Goal: Transaction & Acquisition: Purchase product/service

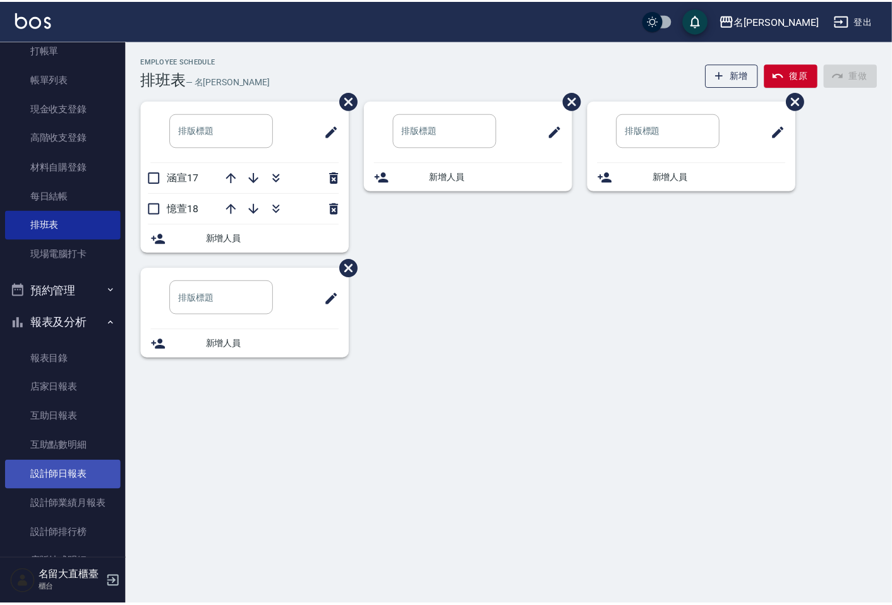
scroll to position [70, 0]
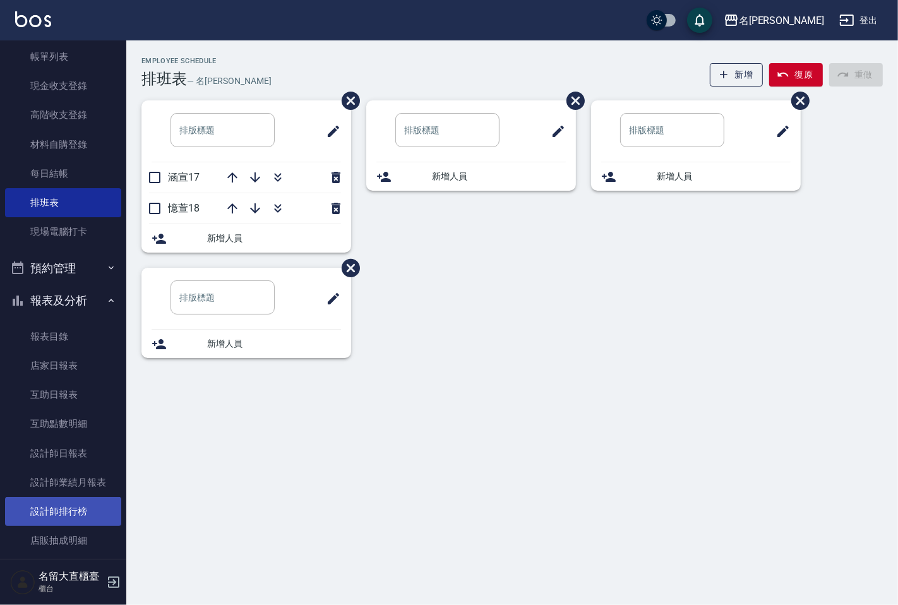
click at [66, 506] on link "設計師排行榜" at bounding box center [63, 511] width 116 height 29
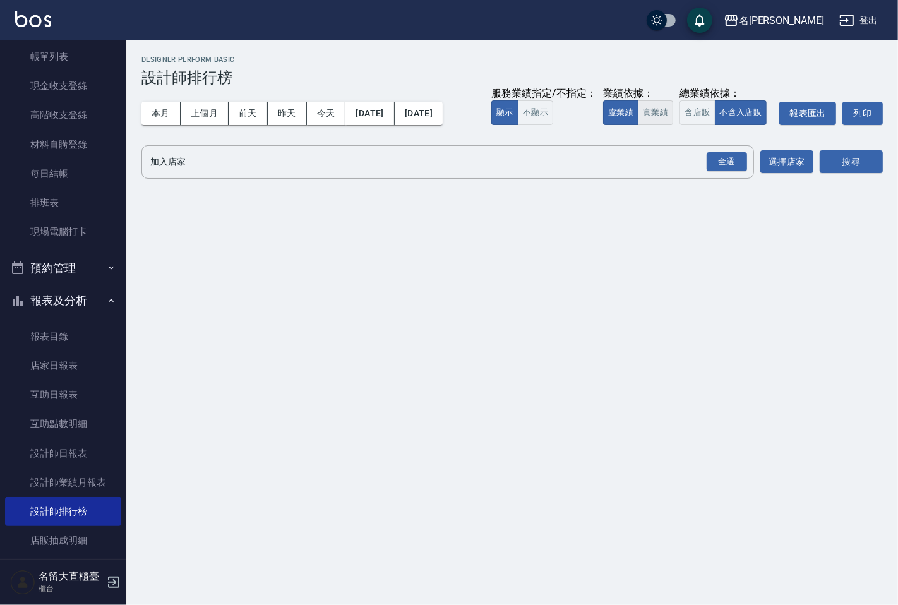
click at [660, 107] on button "實業績" at bounding box center [655, 112] width 35 height 25
click at [626, 157] on input "加入店家" at bounding box center [438, 162] width 582 height 22
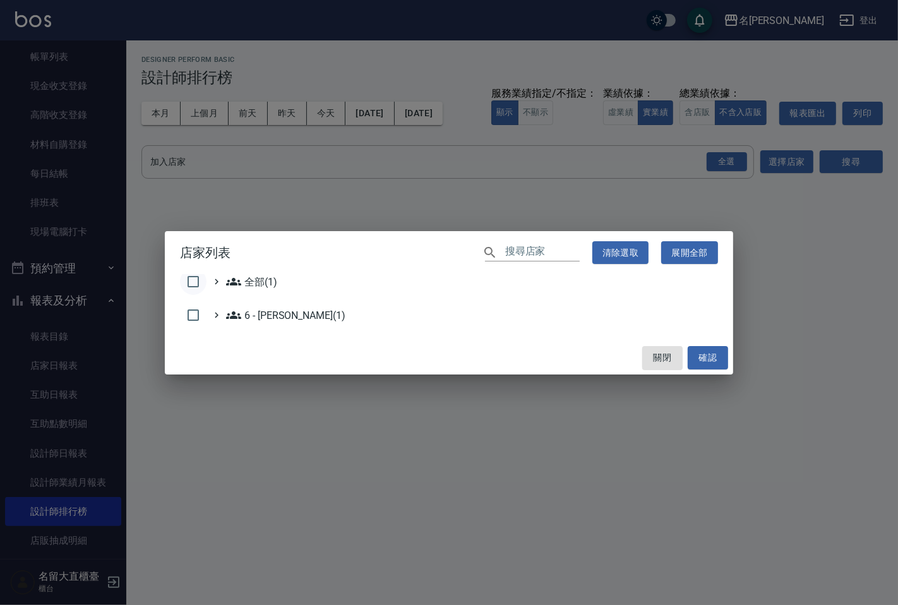
click at [190, 282] on input "checkbox" at bounding box center [193, 282] width 27 height 27
checkbox input "true"
click at [698, 354] on button "確認" at bounding box center [708, 357] width 40 height 23
checkbox input "false"
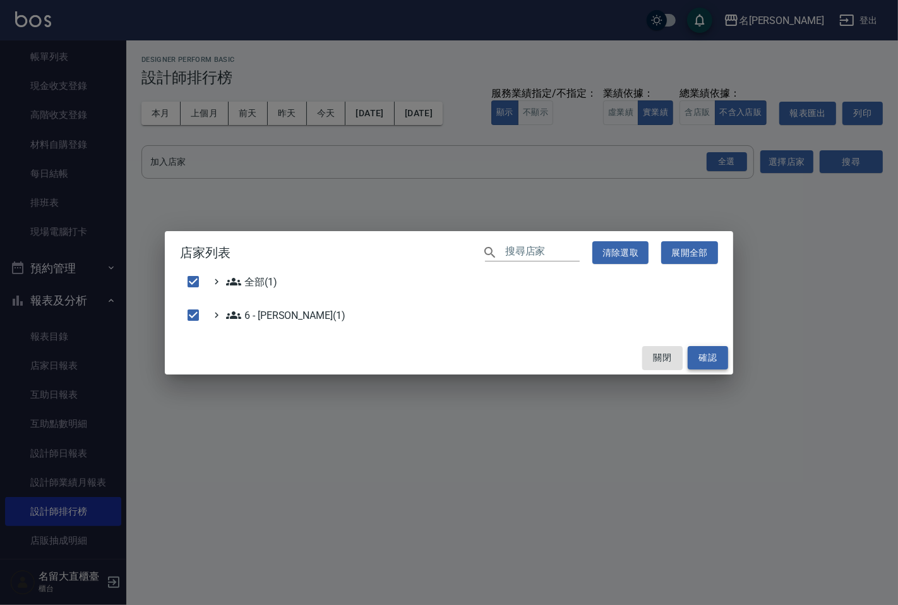
checkbox input "false"
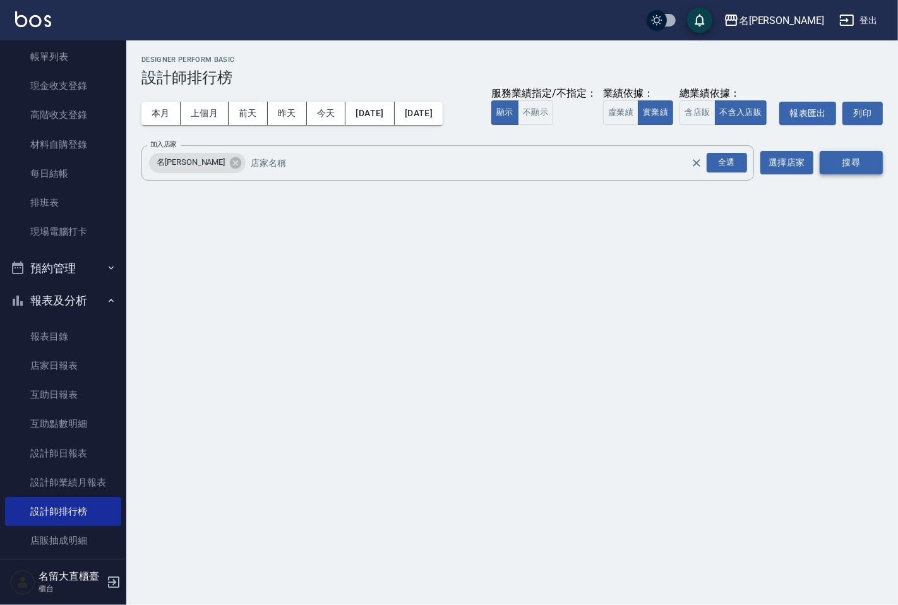
drag, startPoint x: 833, startPoint y: 181, endPoint x: 840, endPoint y: 165, distance: 17.5
click at [834, 179] on div "名留大直 [DATE] - [DATE] 設計師排行榜 列印時間： [DATE][PHONE_NUMBER]:25 Designer Perform Basi…" at bounding box center [512, 120] width 772 height 160
click at [840, 165] on button "搜尋" at bounding box center [851, 162] width 63 height 23
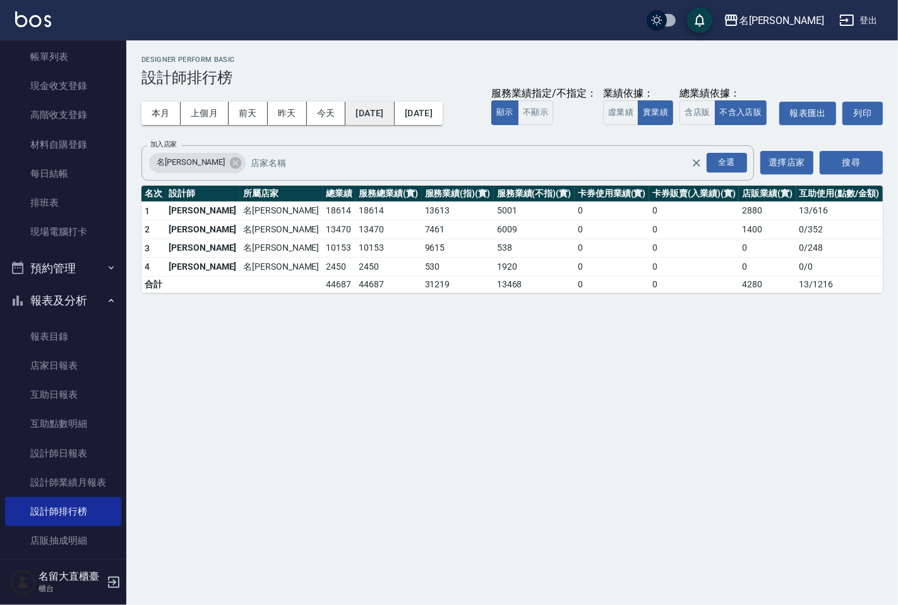
click at [389, 112] on button "[DATE]" at bounding box center [370, 113] width 49 height 23
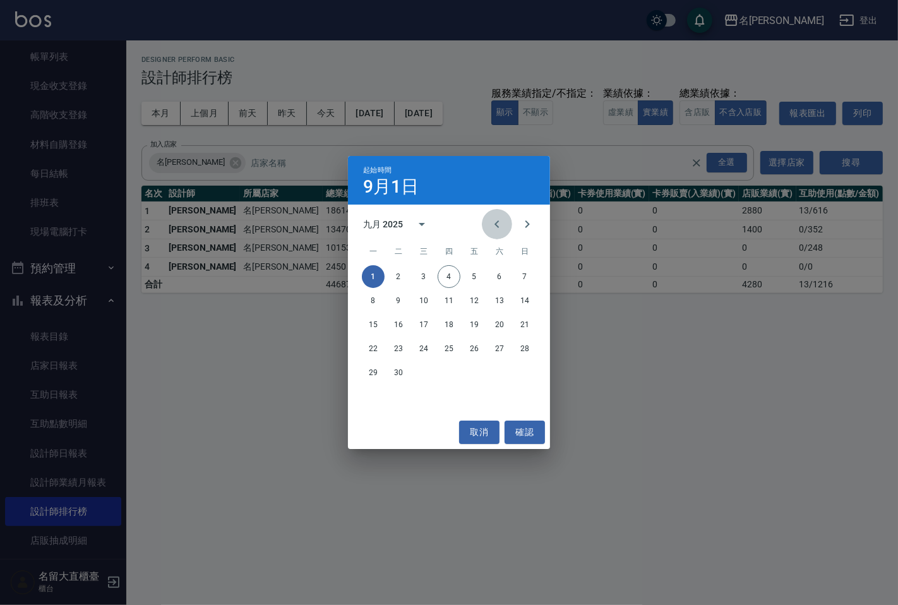
click at [493, 224] on icon "Previous month" at bounding box center [497, 224] width 15 height 15
click at [469, 276] on button "1" at bounding box center [474, 276] width 23 height 23
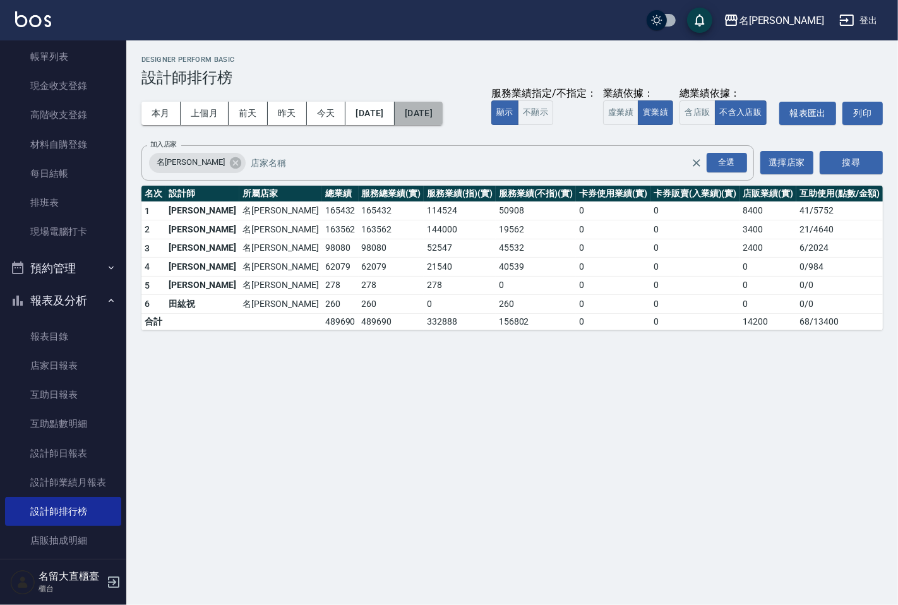
click at [443, 111] on button "[DATE]" at bounding box center [419, 113] width 48 height 23
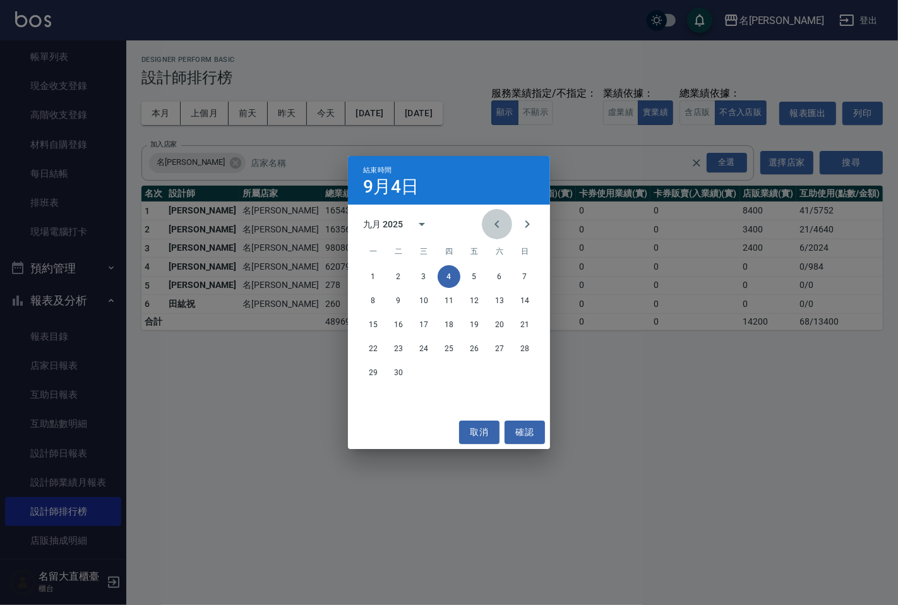
click at [502, 226] on icon "Previous month" at bounding box center [497, 224] width 15 height 15
click at [375, 298] on button "4" at bounding box center [373, 300] width 23 height 23
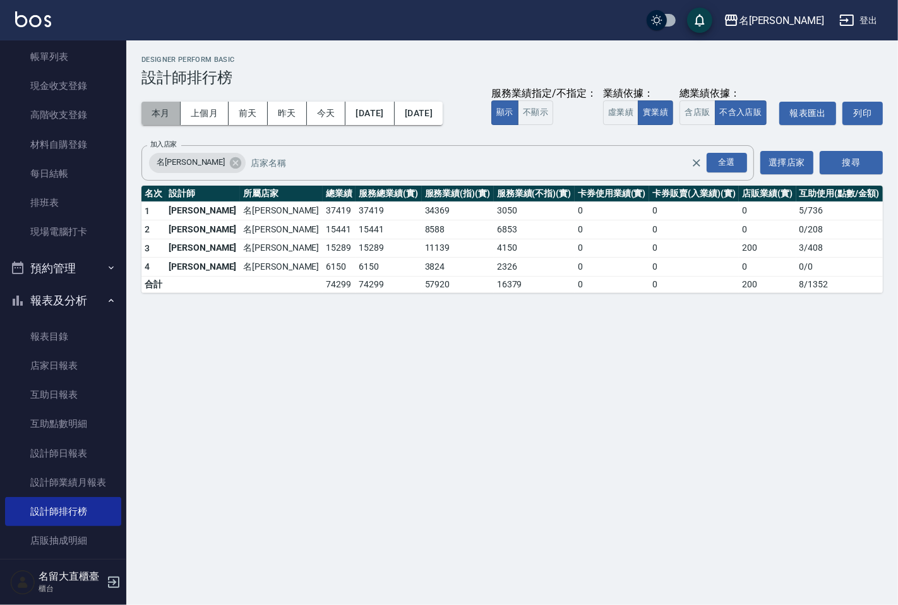
click at [163, 111] on button "本月" at bounding box center [161, 113] width 39 height 23
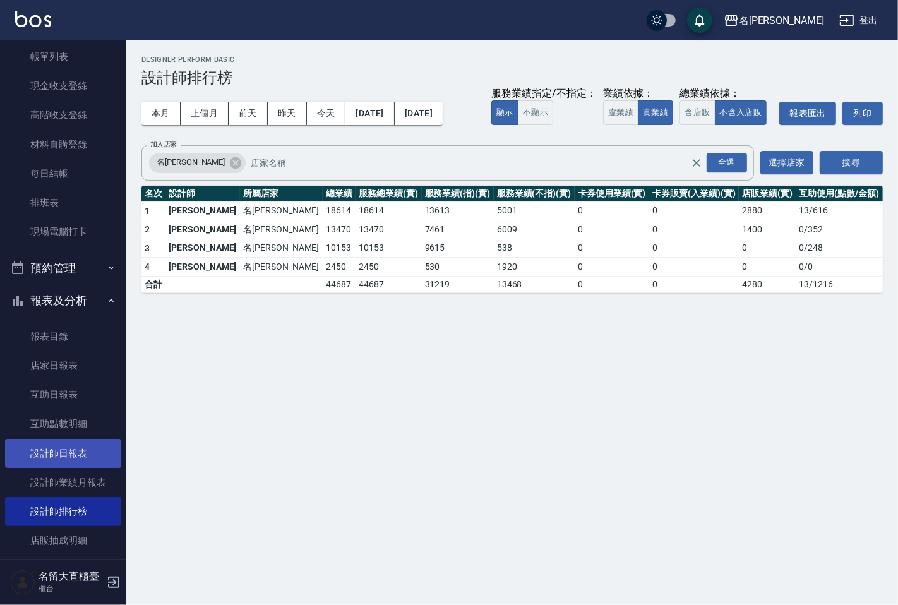
click at [82, 439] on link "設計師日報表" at bounding box center [63, 453] width 116 height 29
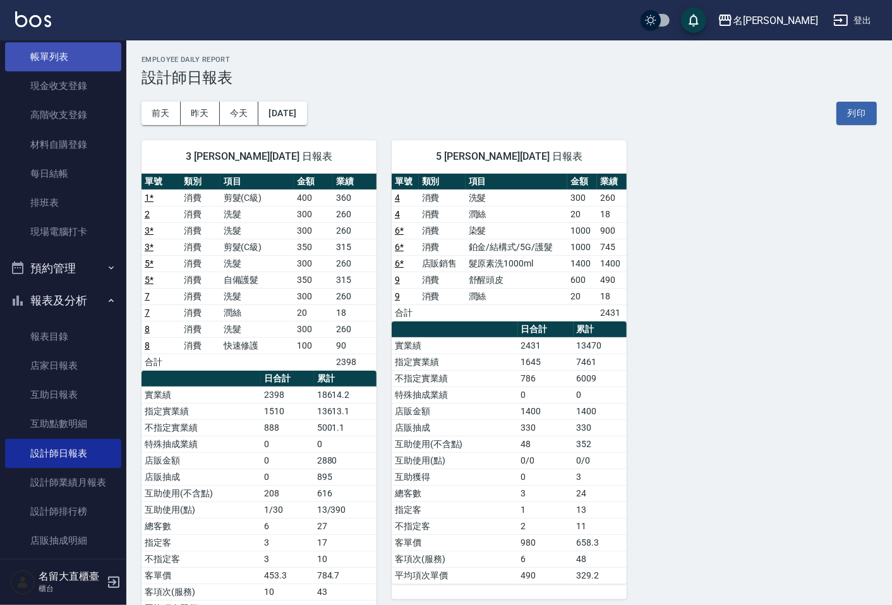
click at [82, 68] on link "帳單列表" at bounding box center [63, 56] width 116 height 29
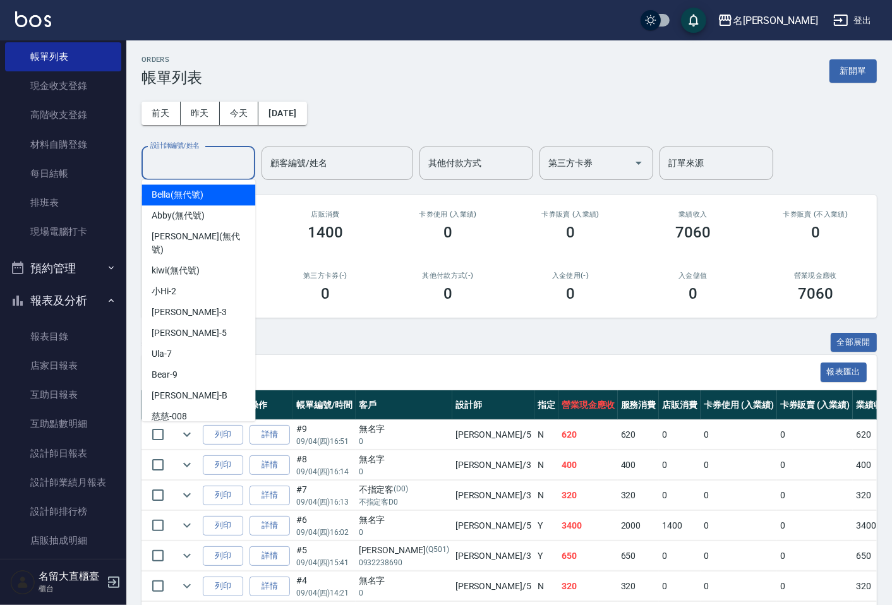
click at [192, 161] on input "設計師編號/姓名" at bounding box center [198, 163] width 102 height 22
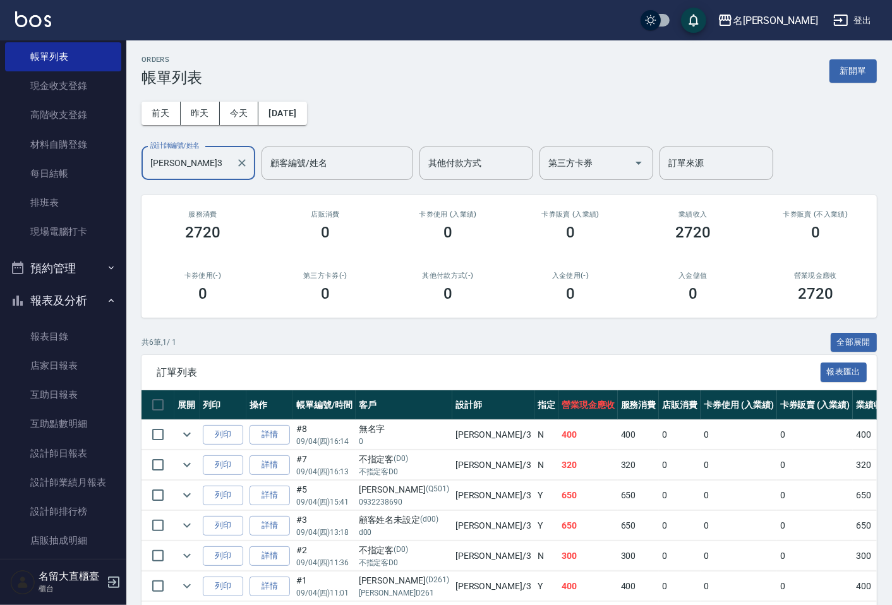
scroll to position [57, 0]
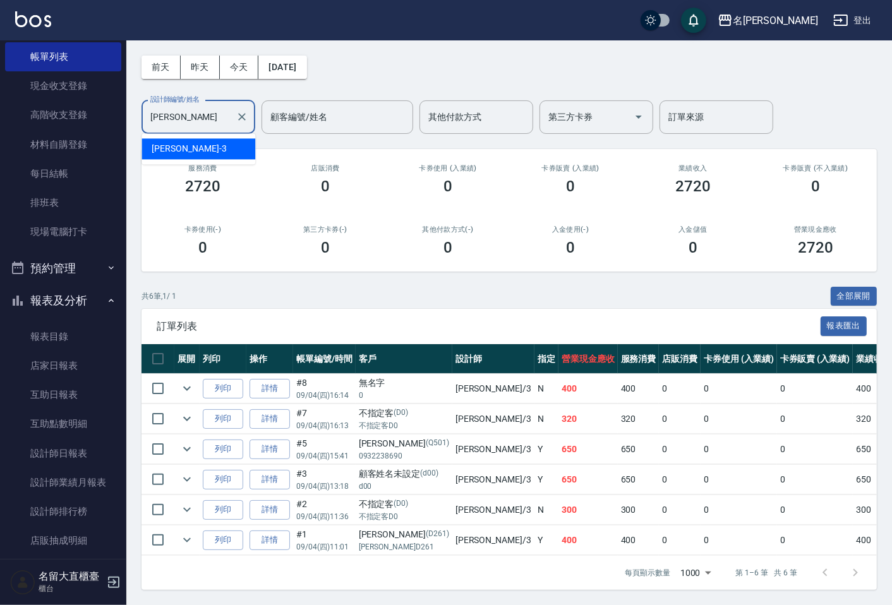
type input "郭"
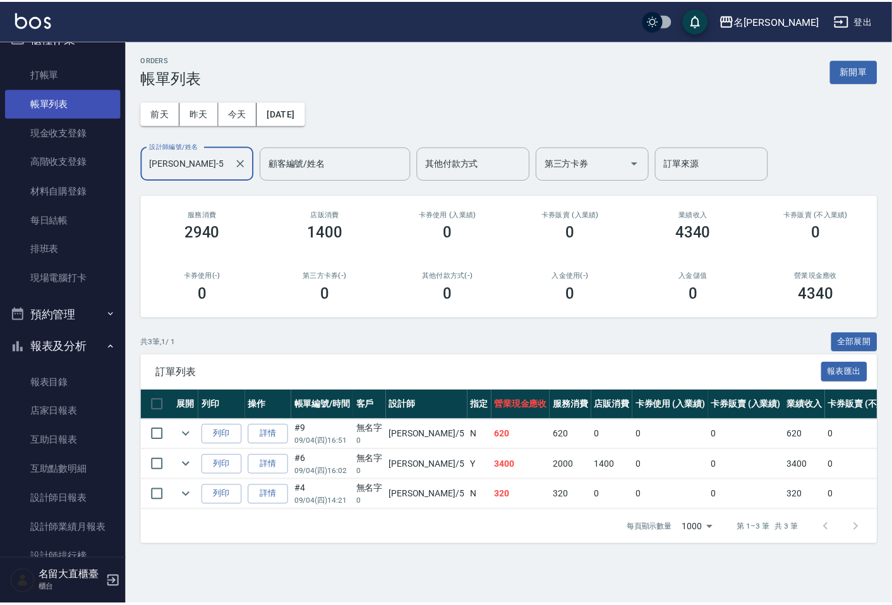
scroll to position [0, 0]
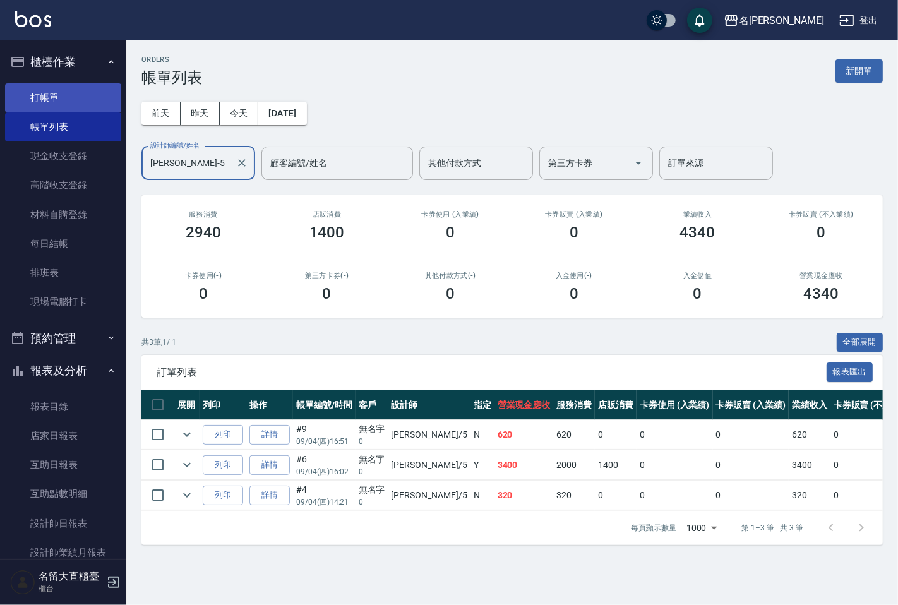
type input "[PERSON_NAME]-5"
click at [54, 102] on link "打帳單" at bounding box center [63, 97] width 116 height 29
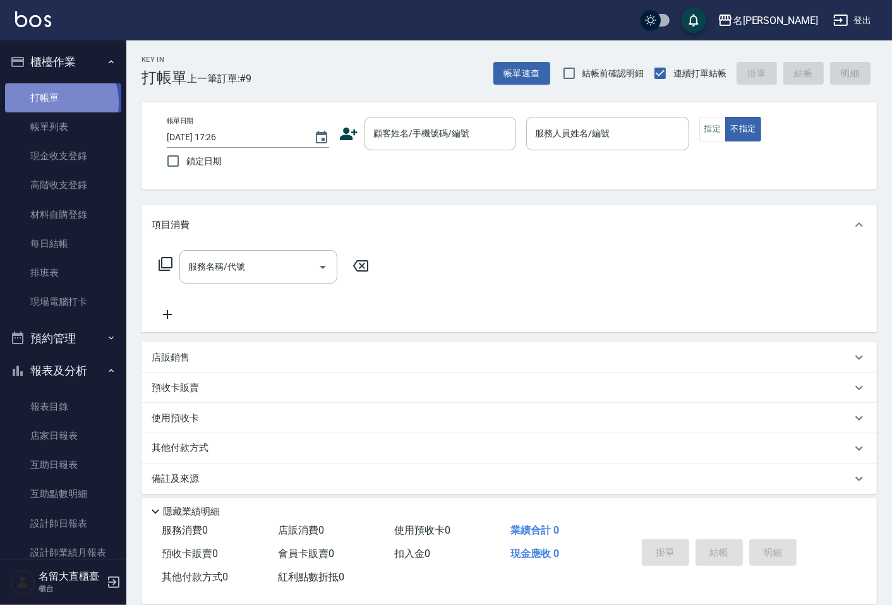
click at [54, 102] on link "打帳單" at bounding box center [63, 97] width 116 height 29
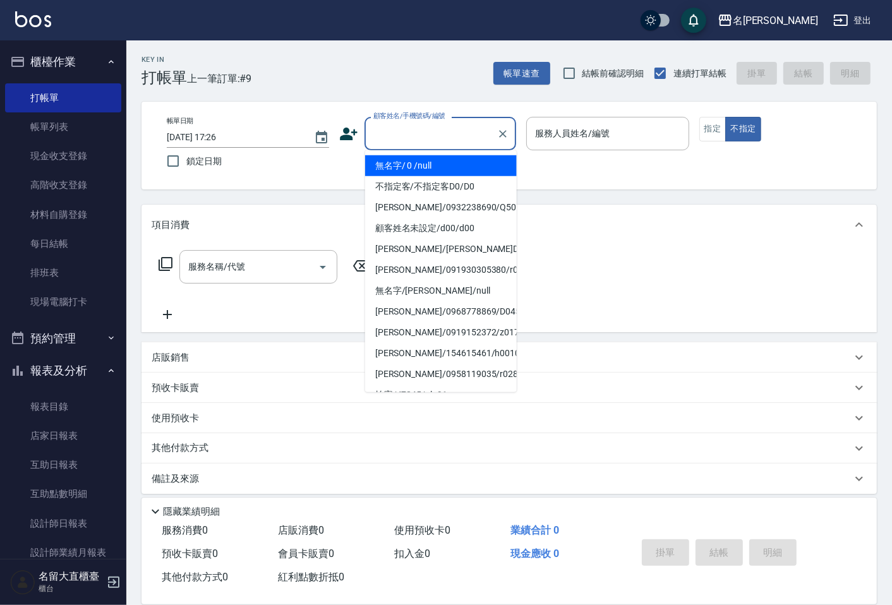
click at [378, 133] on input "顧客姓名/手機號碼/編號" at bounding box center [430, 134] width 121 height 22
click at [399, 167] on li "無名字/ 0 /null" at bounding box center [441, 165] width 152 height 21
type input "無名字/ 0 /null"
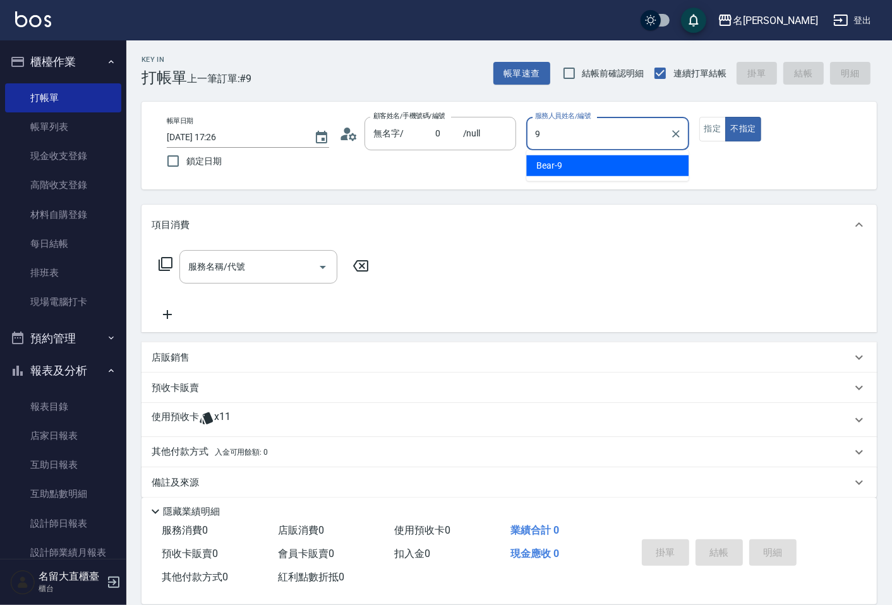
type input "Bear-9"
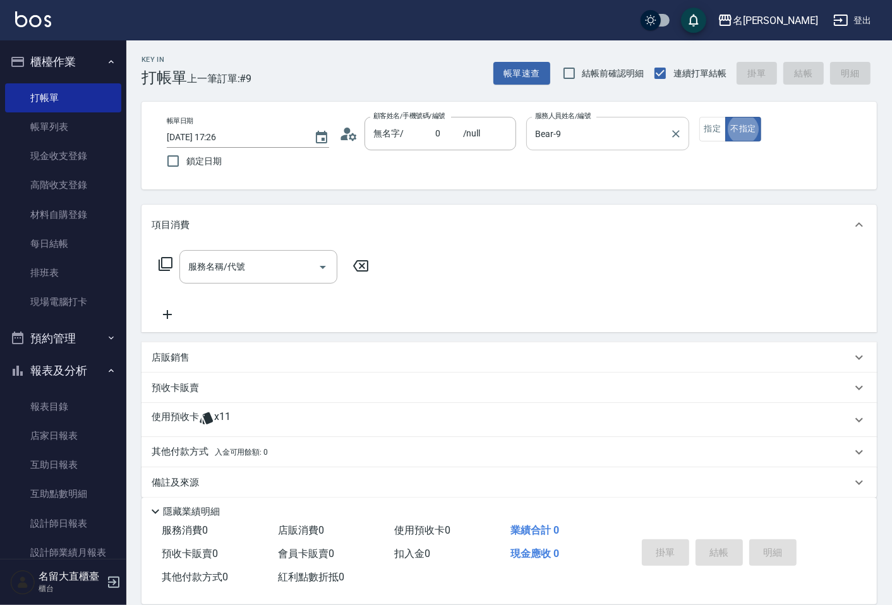
type button "false"
click at [317, 351] on div "店販銷售" at bounding box center [502, 357] width 700 height 13
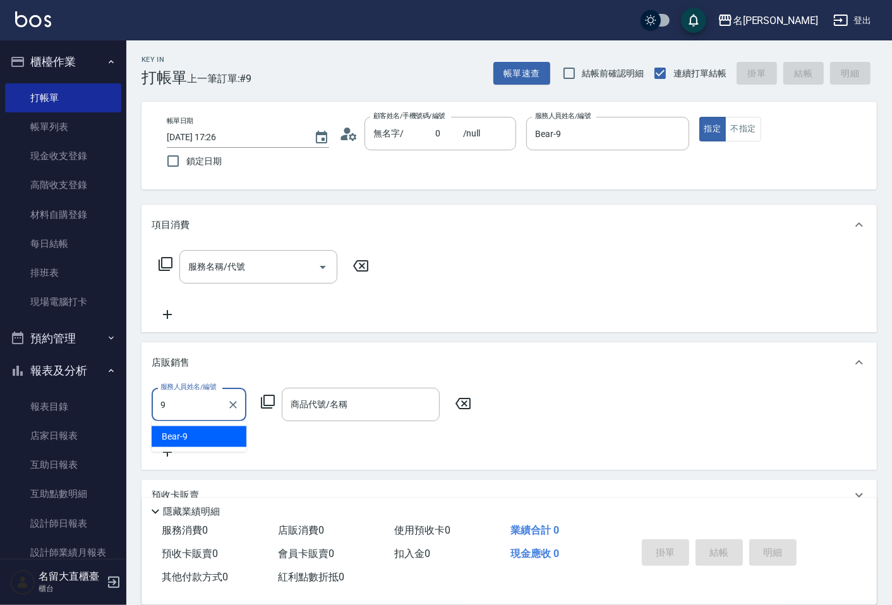
type input "Bear-9"
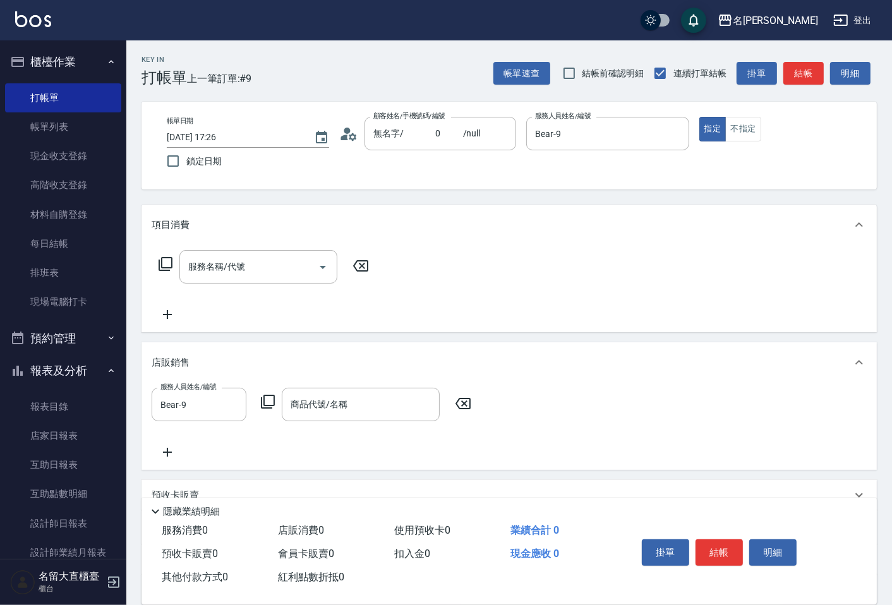
click at [268, 402] on icon at bounding box center [267, 401] width 15 height 15
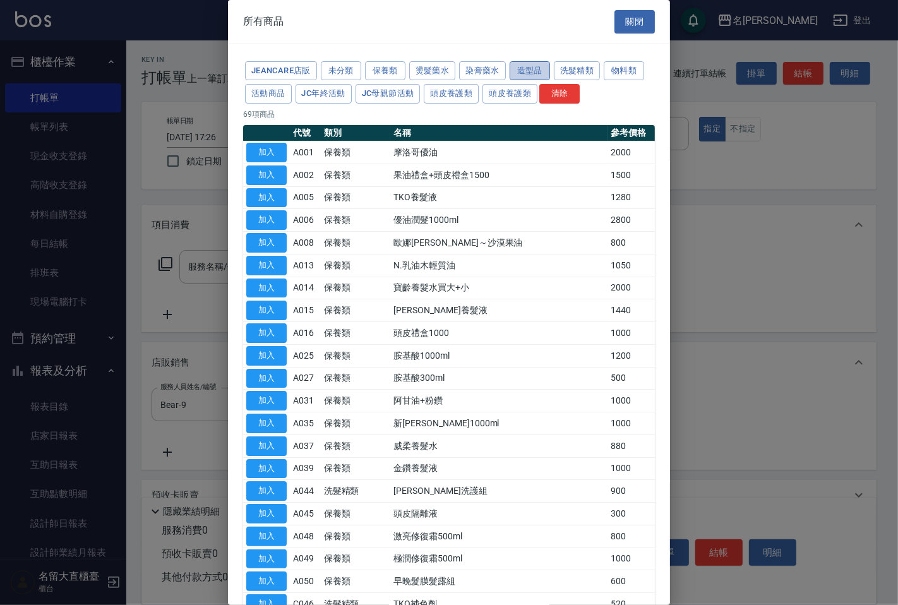
click at [533, 73] on button "造型品" at bounding box center [530, 71] width 40 height 20
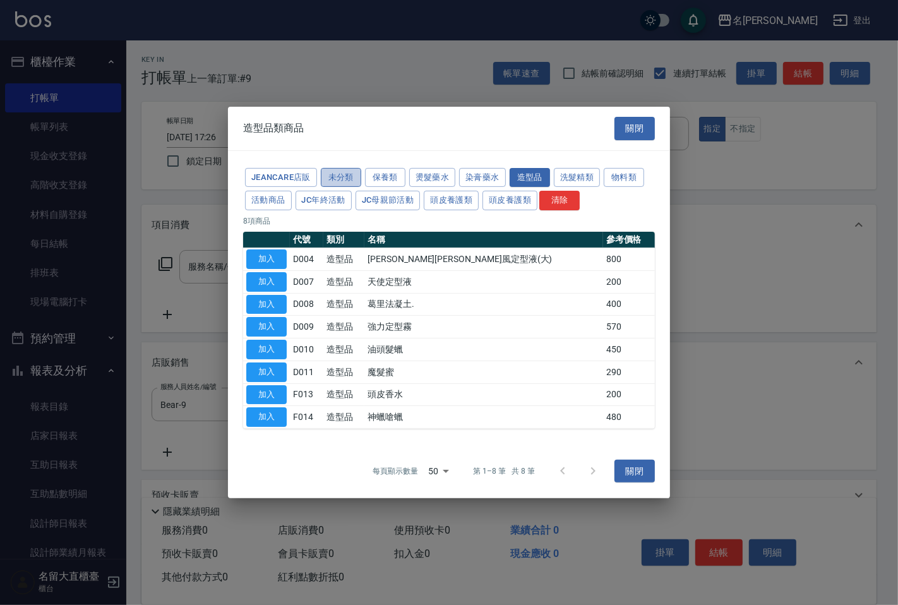
click at [360, 179] on button "未分類" at bounding box center [341, 177] width 40 height 20
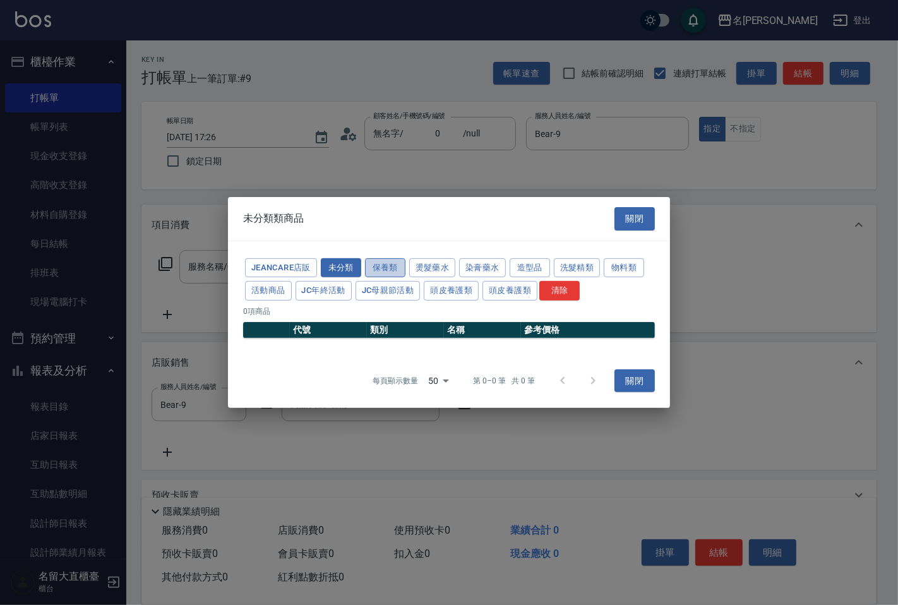
click at [384, 270] on button "保養類" at bounding box center [385, 268] width 40 height 20
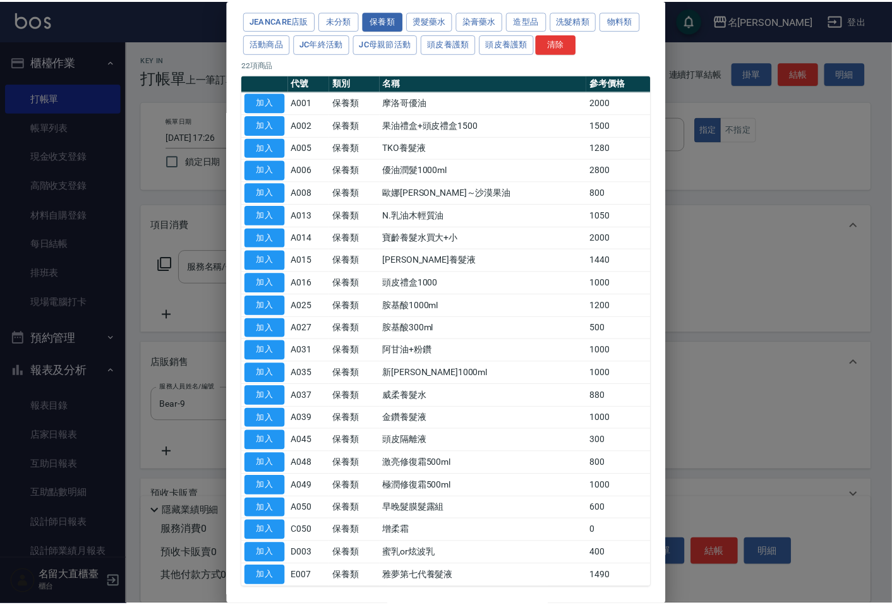
scroll to position [103, 0]
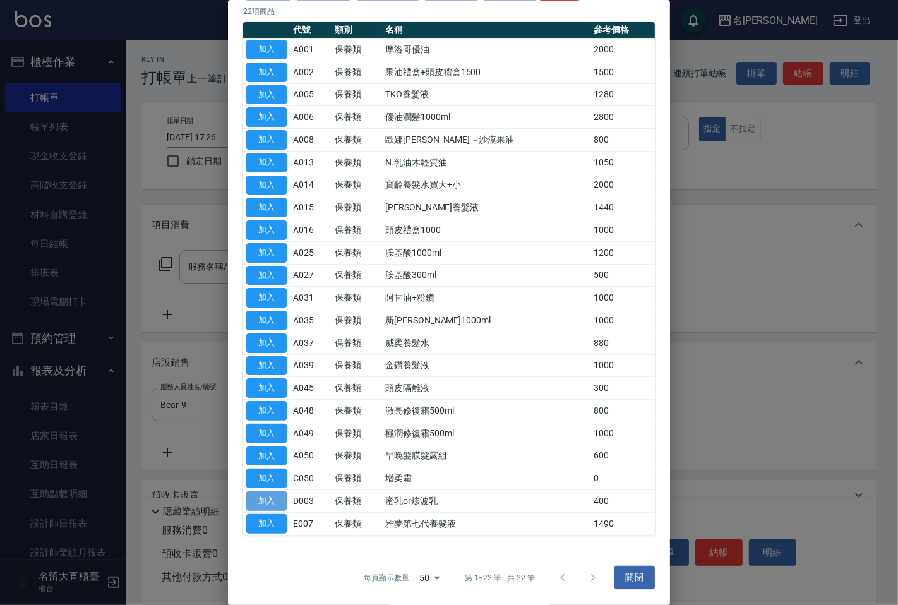
click at [262, 497] on button "加入" at bounding box center [266, 502] width 40 height 20
type input "蜜乳or炫波乳"
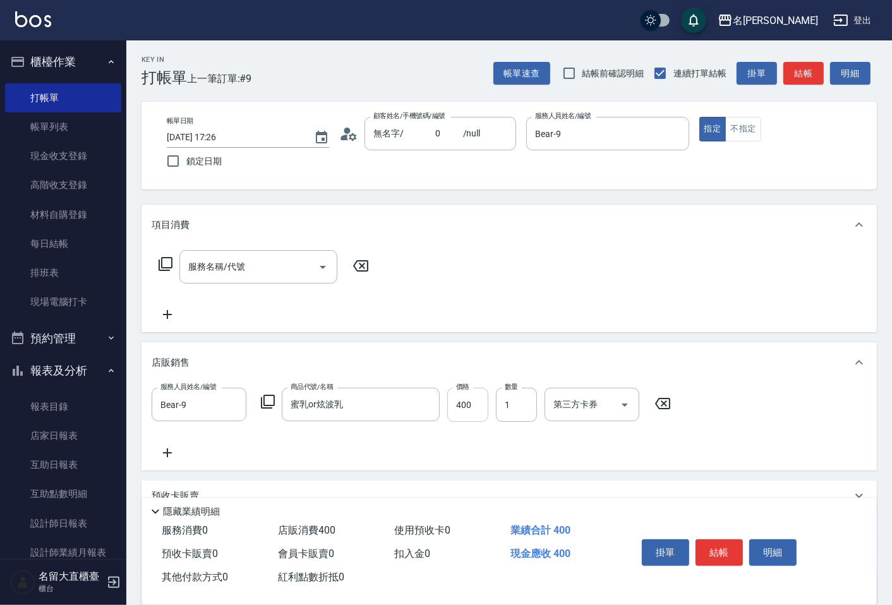
click at [457, 403] on input "400" at bounding box center [467, 405] width 41 height 34
type input "500"
type input "2"
click at [711, 544] on button "結帳" at bounding box center [719, 553] width 47 height 27
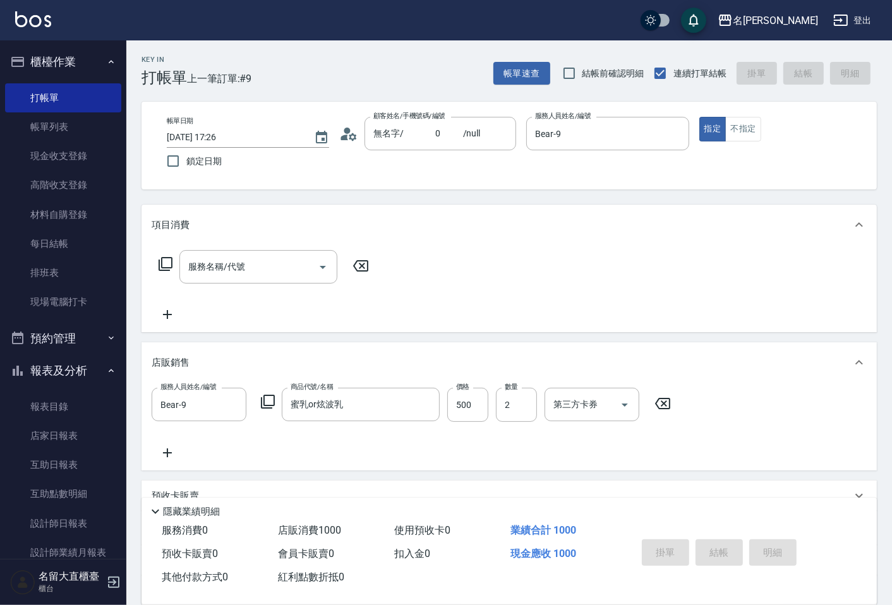
type input "[DATE] 17:50"
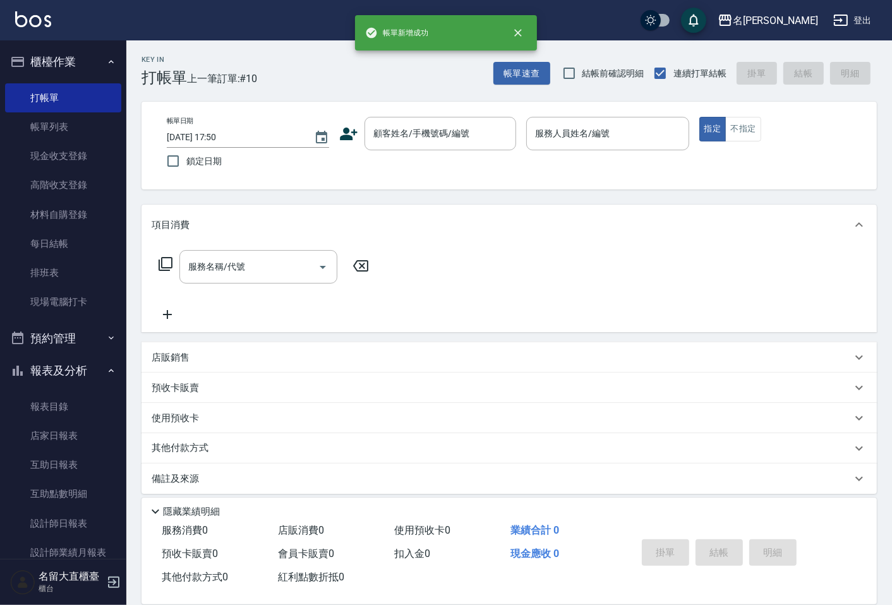
click at [159, 14] on div "名[PERSON_NAME]" at bounding box center [446, 20] width 892 height 40
